Goal: Find specific page/section: Find specific page/section

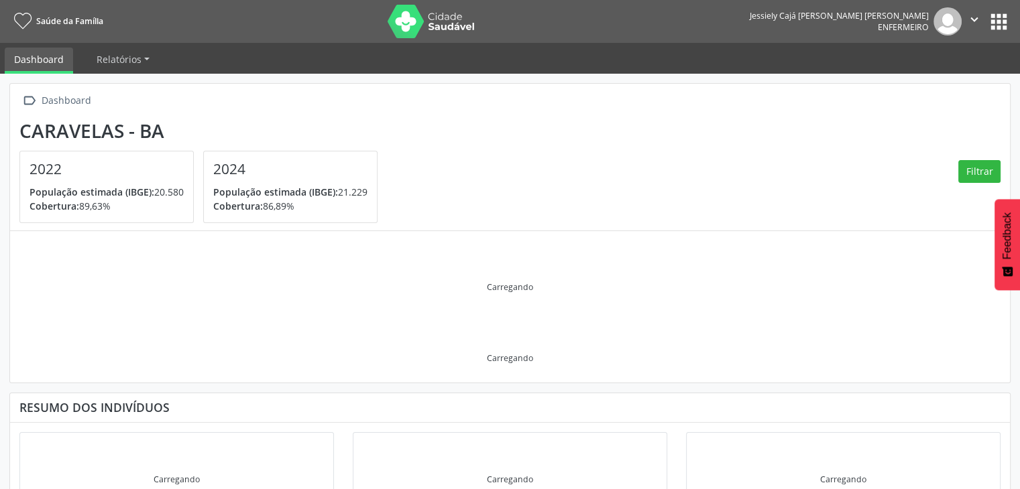
click at [1000, 15] on button "apps" at bounding box center [998, 21] width 23 height 23
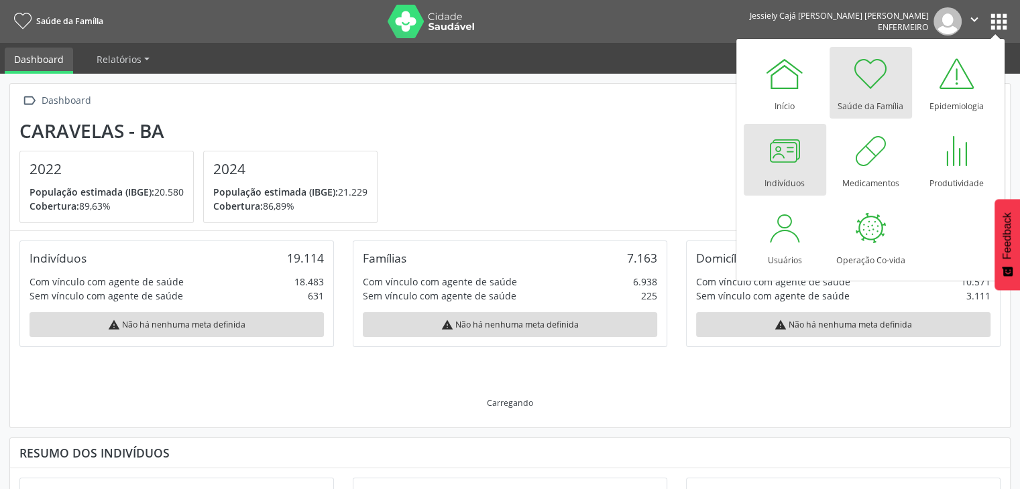
click at [766, 157] on div at bounding box center [784, 151] width 40 height 40
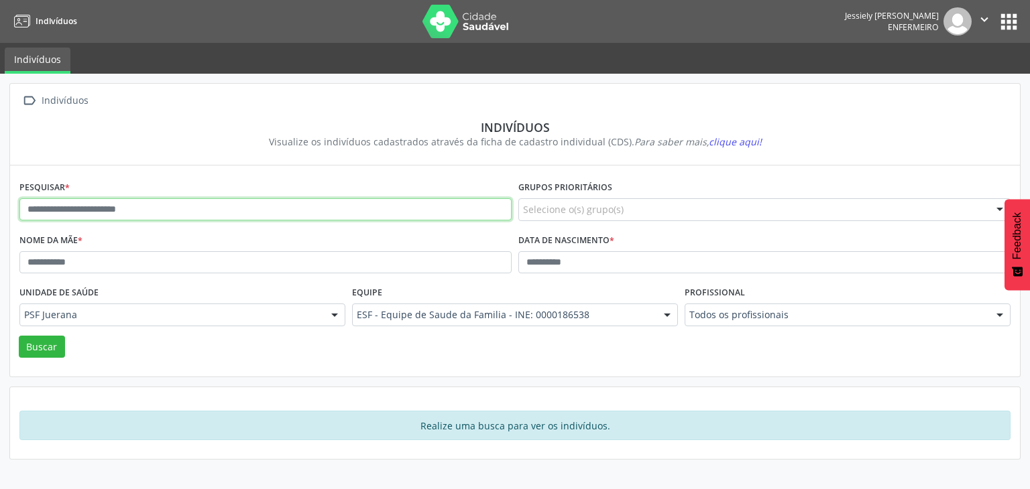
click at [432, 206] on input "text" at bounding box center [265, 209] width 492 height 23
type input "**********"
click at [19, 336] on button "Buscar" at bounding box center [42, 347] width 46 height 23
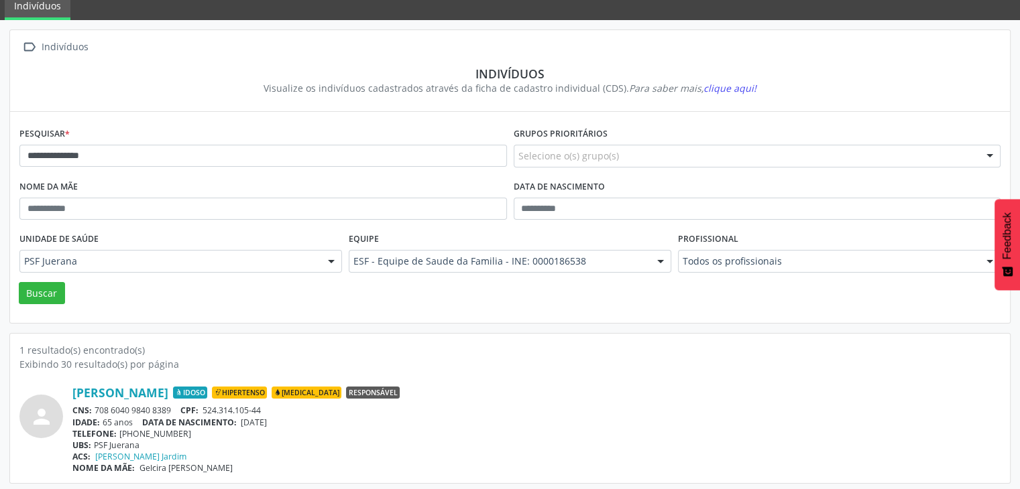
scroll to position [56, 0]
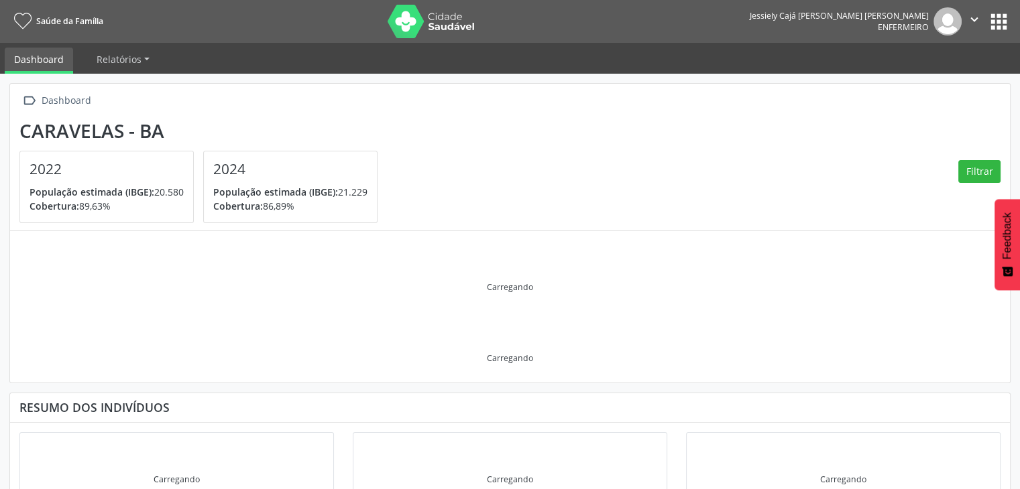
click at [998, 15] on button "apps" at bounding box center [998, 21] width 23 height 23
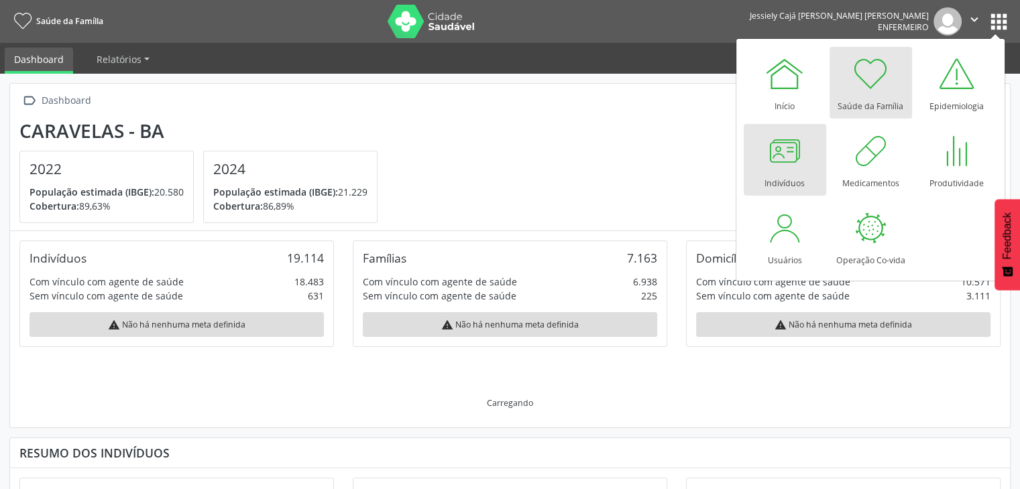
click at [784, 159] on div at bounding box center [784, 151] width 40 height 40
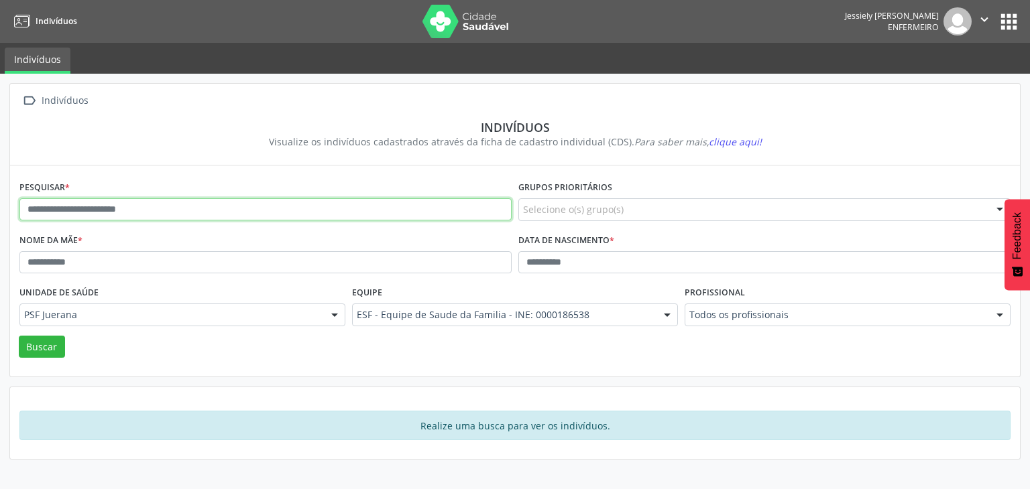
click at [229, 211] on input "text" at bounding box center [265, 209] width 492 height 23
type input "**********"
click at [19, 336] on button "Buscar" at bounding box center [42, 347] width 46 height 23
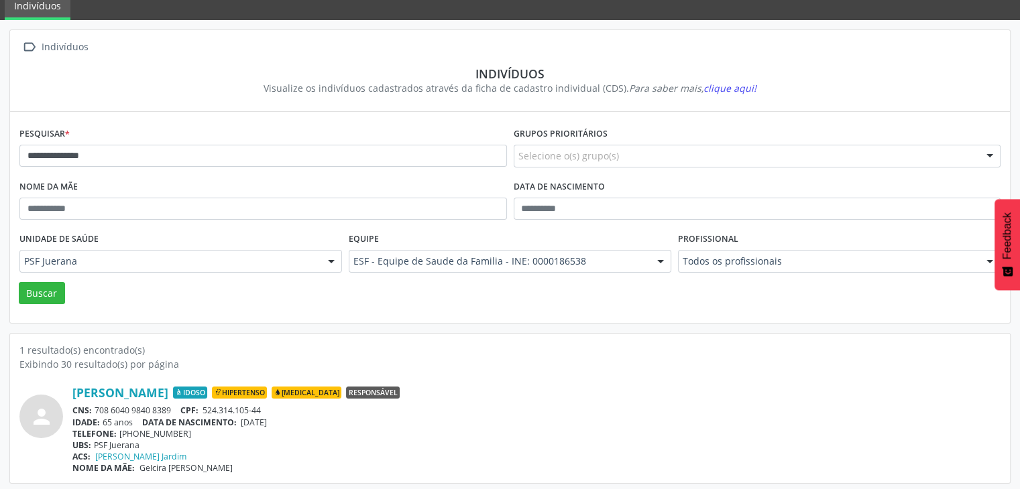
scroll to position [56, 0]
